Goal: Task Accomplishment & Management: Complete application form

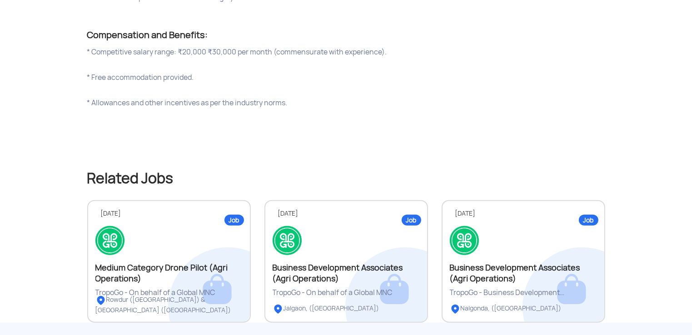
scroll to position [954, 0]
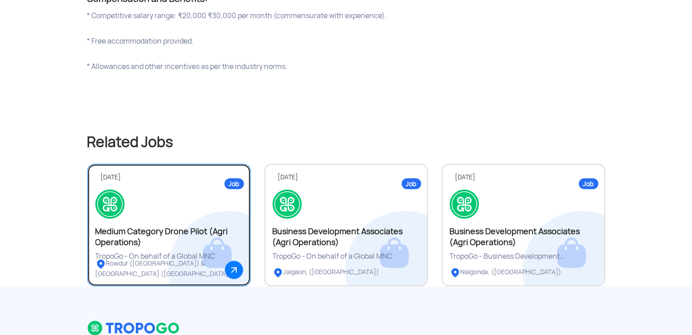
click at [170, 226] on div "Medium Category Drone Pilot (Agri Operations)" at bounding box center [168, 237] width 147 height 22
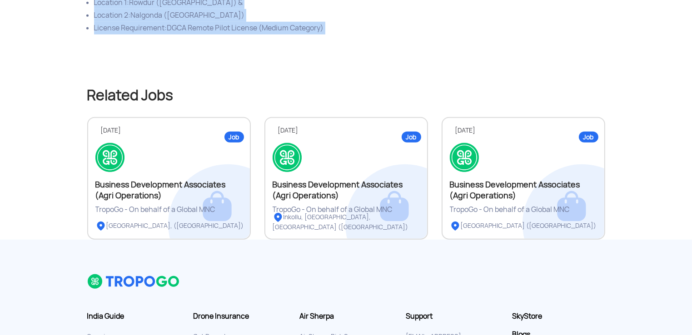
scroll to position [674, 0]
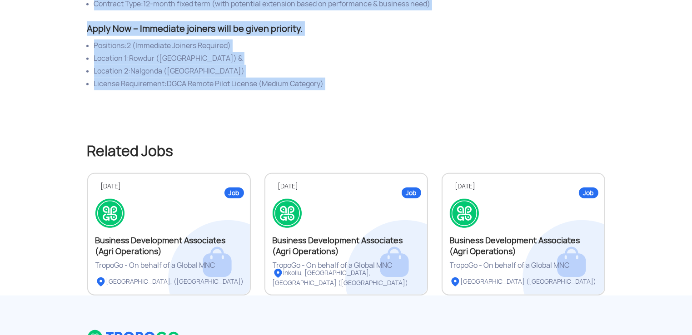
drag, startPoint x: 86, startPoint y: 157, endPoint x: 330, endPoint y: 72, distance: 258.4
drag, startPoint x: 330, startPoint y: 72, endPoint x: 233, endPoint y: 60, distance: 98.0
copy div "Lore Ipsumdol Si ame consect adi elitsed Doeius Temporin Utlab Etdolo ma aliqua…"
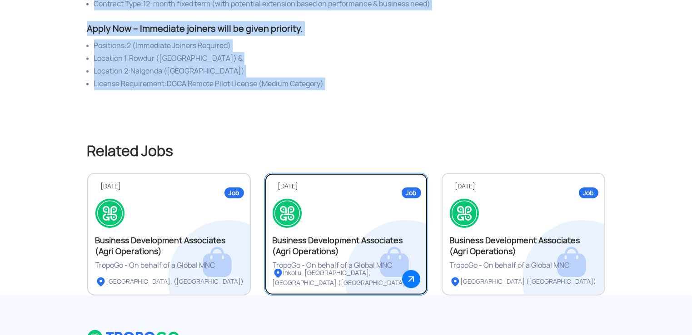
click at [362, 201] on div at bounding box center [346, 213] width 147 height 29
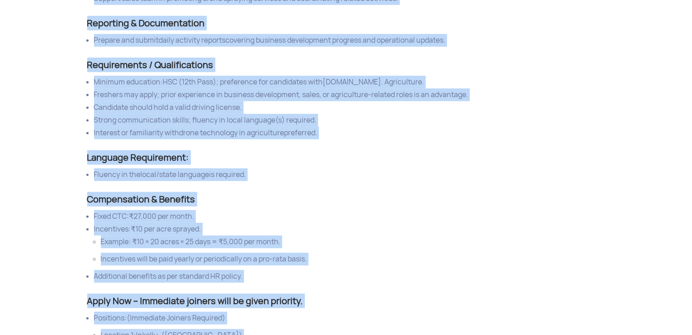
scroll to position [409, 0]
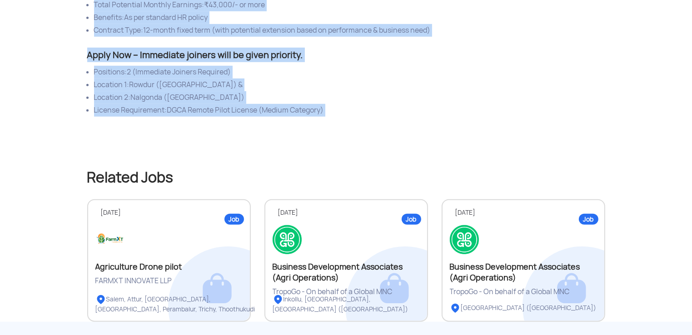
scroll to position [674, 0]
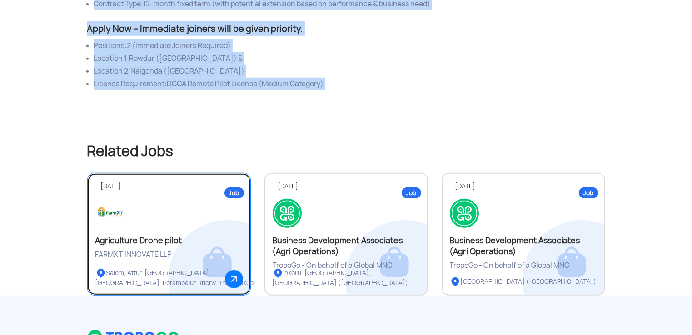
click at [195, 211] on link "Job [DATE] Agriculture Drone pilot FARMXT INNOVATE LLP [GEOGRAPHIC_DATA], [GEOG…" at bounding box center [169, 234] width 164 height 123
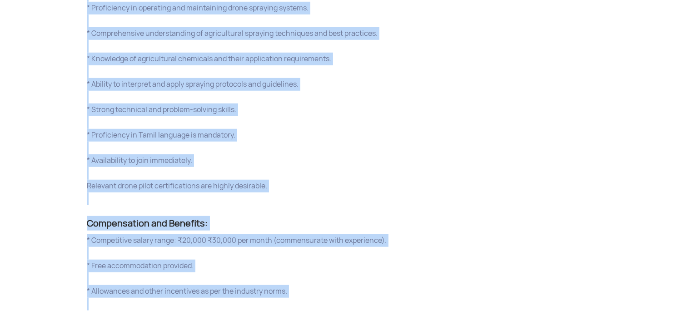
scroll to position [954, 0]
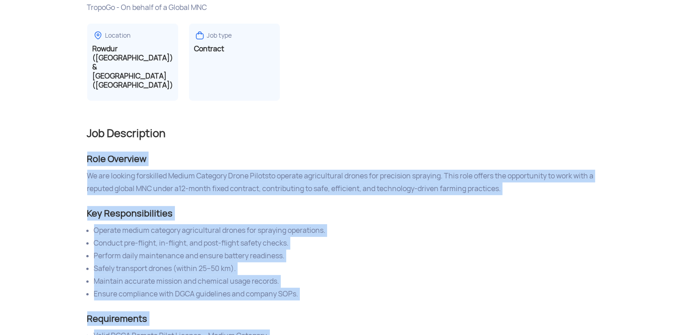
scroll to position [83, 0]
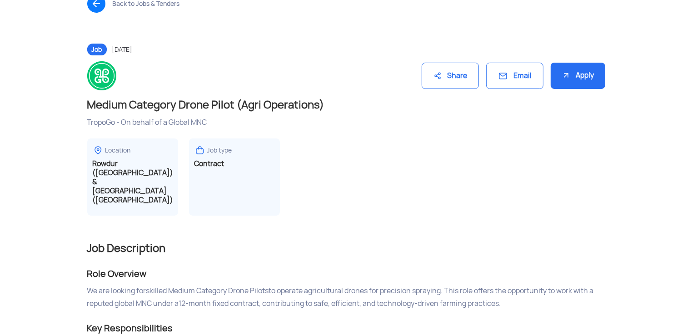
click at [573, 75] on div "Apply" at bounding box center [578, 76] width 55 height 27
